Goal: Use online tool/utility: Utilize a website feature to perform a specific function

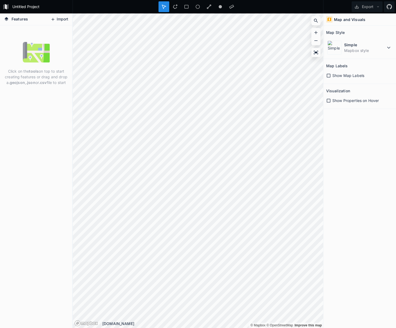
click at [61, 19] on button "Import" at bounding box center [59, 19] width 23 height 9
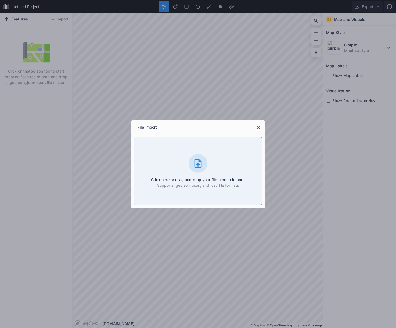
click at [199, 163] on icon at bounding box center [198, 163] width 11 height 11
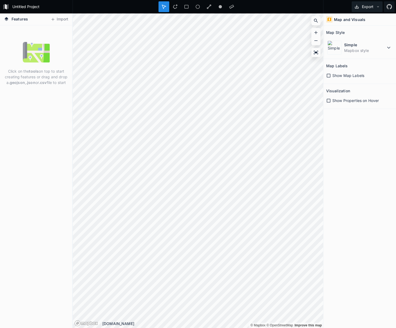
click at [371, 6] on button "Export" at bounding box center [367, 6] width 31 height 11
click at [366, 163] on div "Map and Visuals Map Style Simple Mapbox style Map Labels Show Map Labels Visual…" at bounding box center [359, 170] width 73 height 314
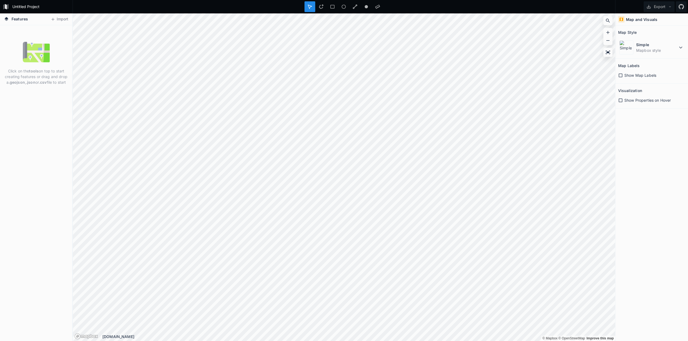
click at [12, 19] on span "Features" at bounding box center [20, 19] width 16 height 6
click at [1, 19] on h4 "Features" at bounding box center [15, 19] width 29 height 12
click at [31, 74] on p "Click on the tools on top to start creating features or drag and drop a .geojso…" at bounding box center [36, 76] width 64 height 17
click at [17, 7] on form "Untitled Project" at bounding box center [40, 7] width 61 height 8
click at [62, 21] on button "Import" at bounding box center [59, 19] width 23 height 9
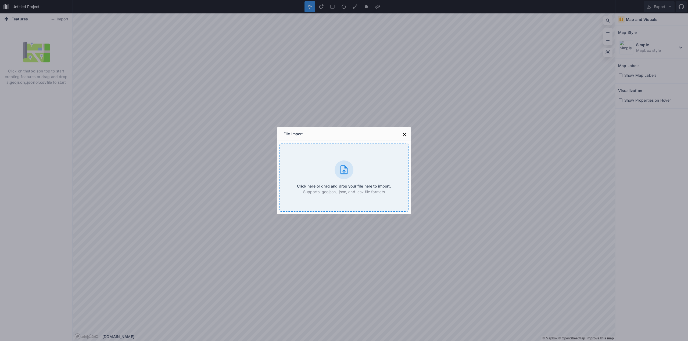
click at [341, 165] on icon at bounding box center [344, 170] width 11 height 11
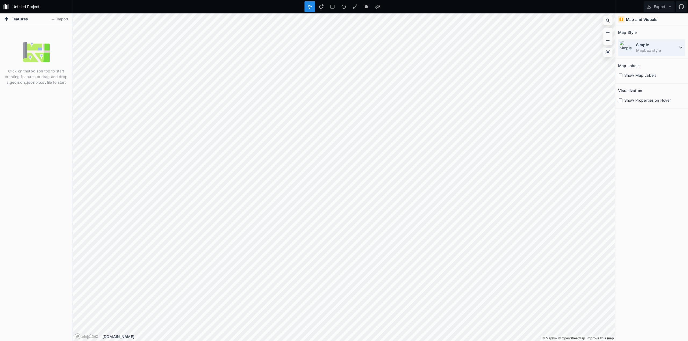
click at [396, 47] on icon at bounding box center [680, 48] width 3 height 2
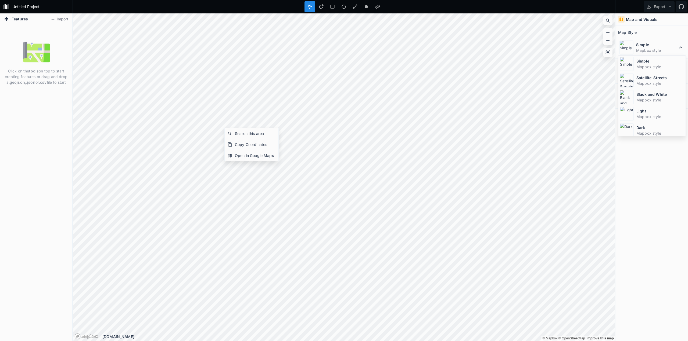
click at [10, 21] on h4 "Features" at bounding box center [15, 19] width 29 height 12
click at [6, 19] on icon at bounding box center [7, 19] width 4 height 4
click at [396, 46] on icon at bounding box center [680, 47] width 6 height 6
click at [396, 75] on icon at bounding box center [620, 76] width 4 height 4
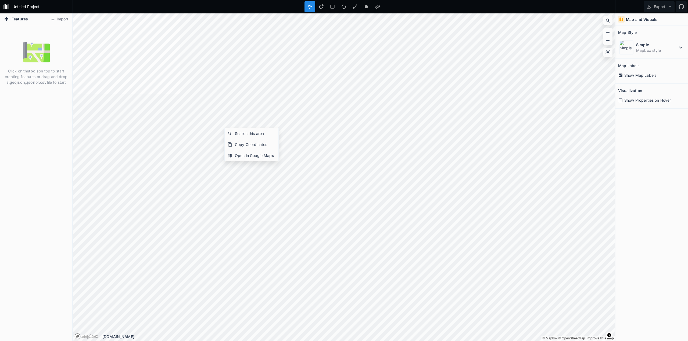
click at [396, 75] on icon at bounding box center [620, 76] width 4 height 4
click at [31, 51] on img at bounding box center [36, 52] width 27 height 27
click at [12, 19] on span "Features" at bounding box center [20, 19] width 16 height 6
click at [321, 6] on icon at bounding box center [321, 6] width 5 height 5
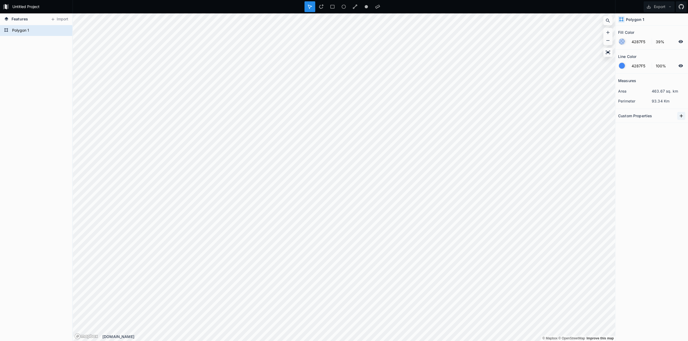
click at [396, 117] on icon at bounding box center [680, 115] width 5 height 5
click at [396, 129] on input "property 1" at bounding box center [631, 125] width 27 height 8
click at [396, 126] on icon "button" at bounding box center [681, 125] width 1 height 3
click at [62, 20] on button "Import" at bounding box center [59, 19] width 23 height 9
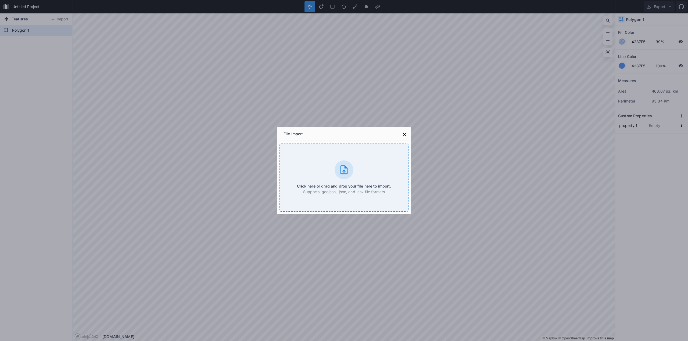
click at [339, 162] on div at bounding box center [343, 170] width 19 height 19
